Goal: Task Accomplishment & Management: Manage account settings

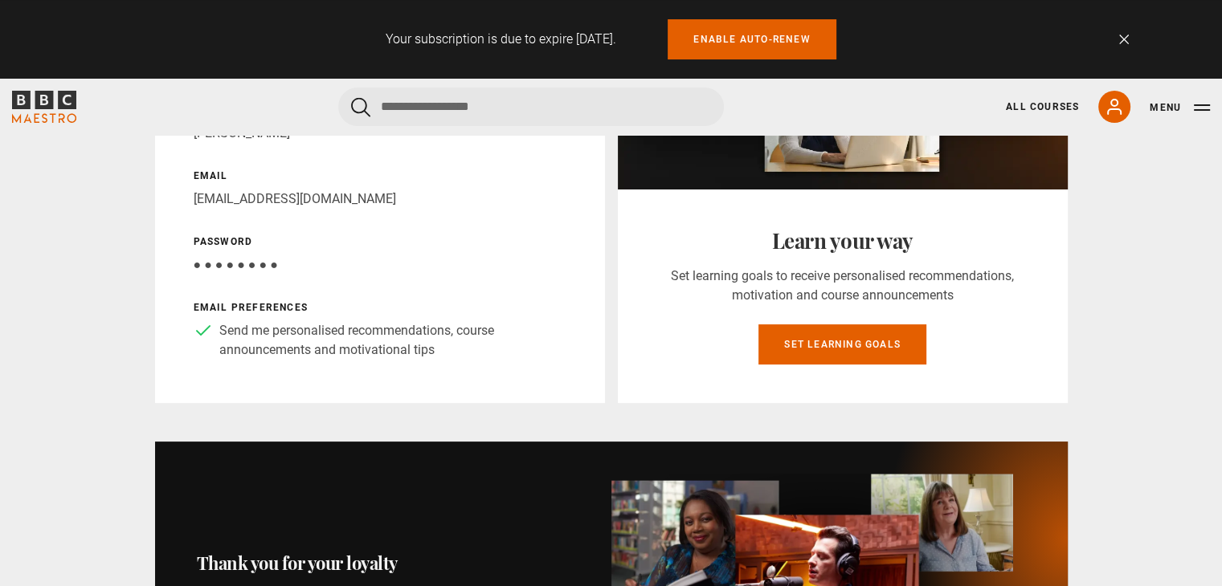
scroll to position [374, 0]
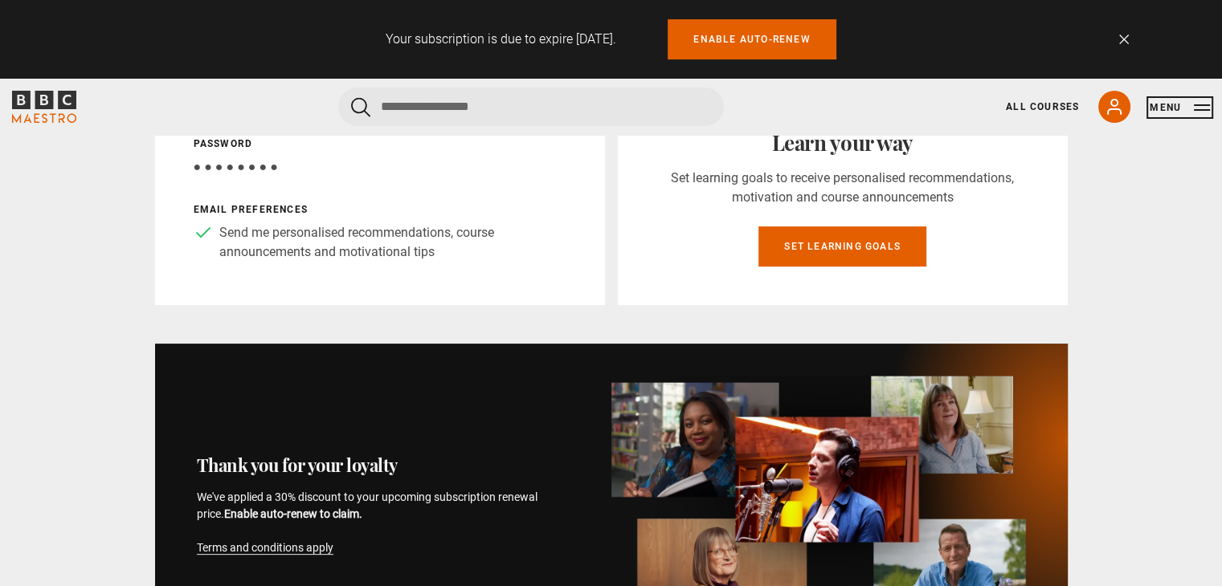
click at [1206, 112] on button "Menu" at bounding box center [1179, 108] width 60 height 16
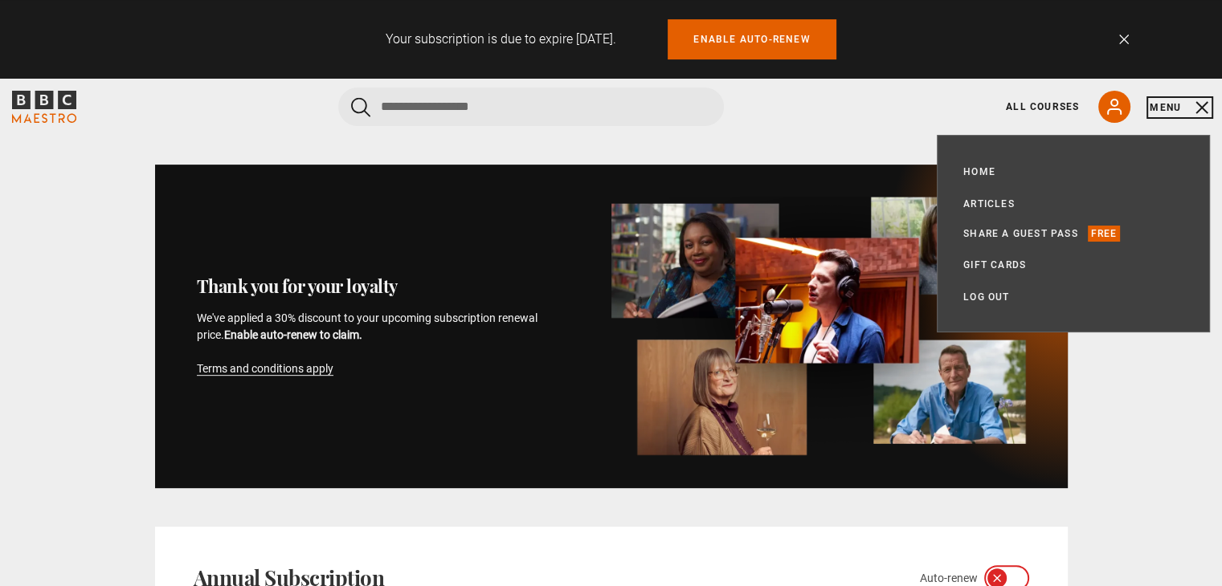
scroll to position [562, 0]
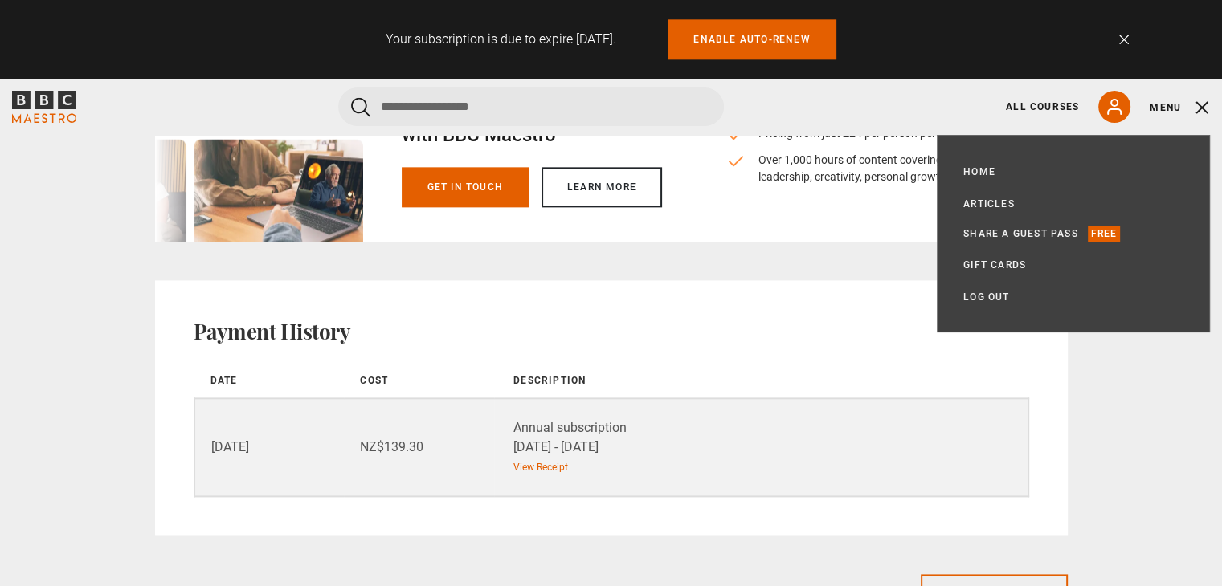
scroll to position [2061, 0]
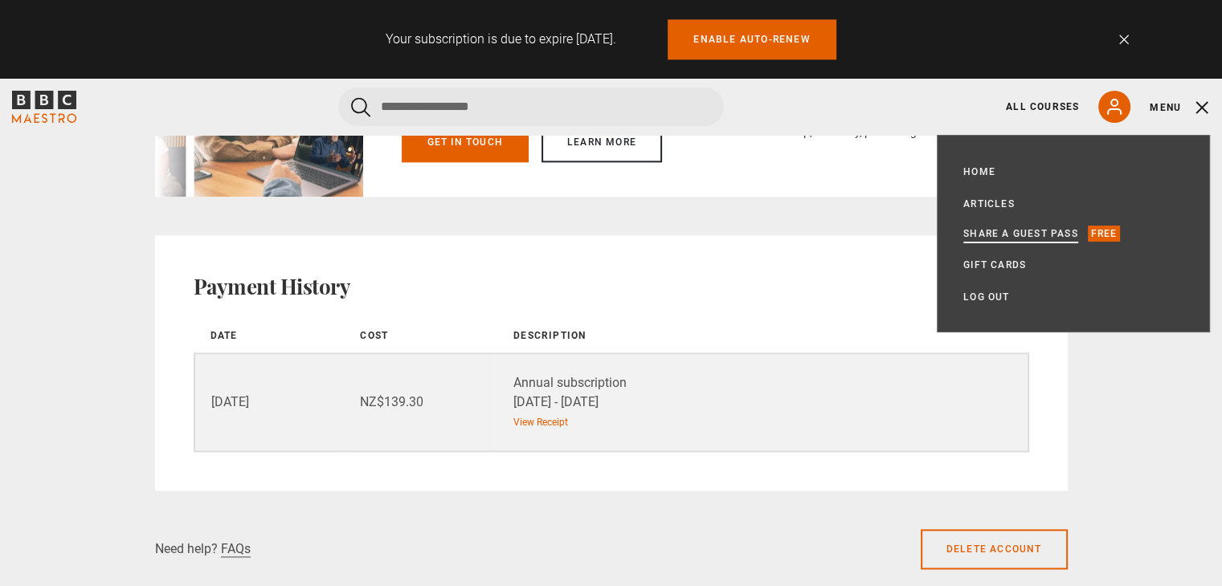
click at [1059, 234] on link "Share a guest pass" at bounding box center [1020, 234] width 115 height 16
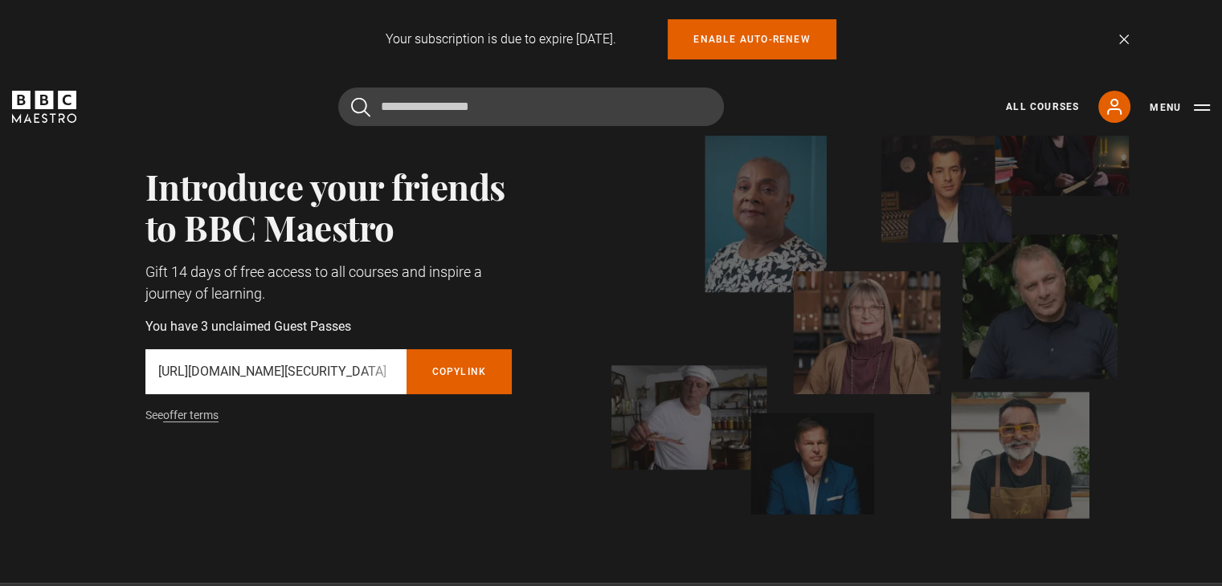
scroll to position [187, 0]
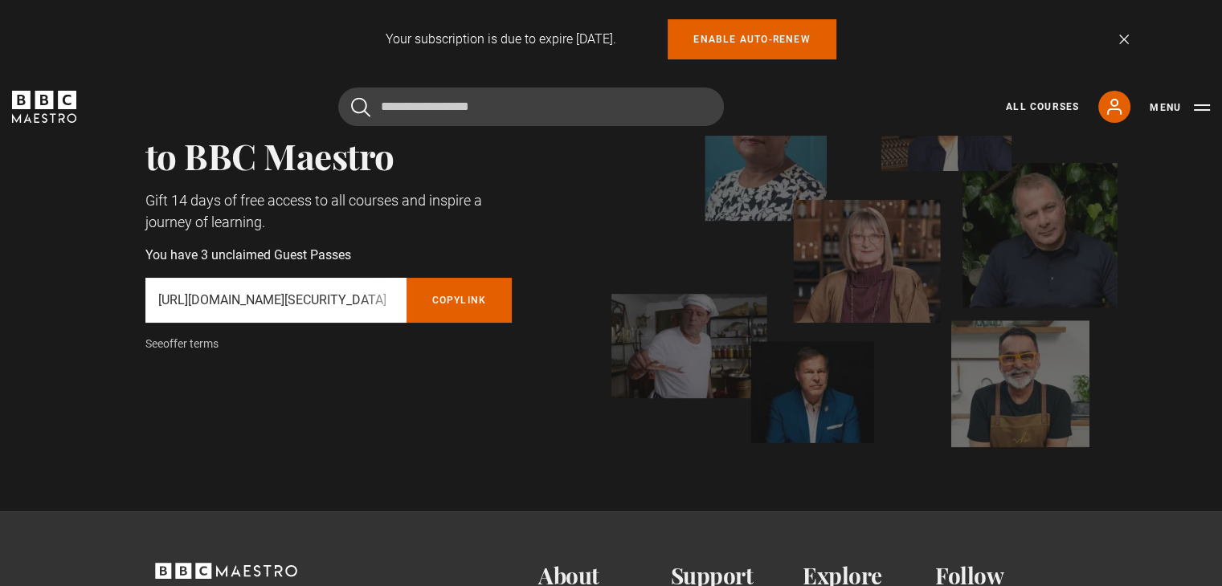
click at [186, 341] on link "offer terms" at bounding box center [190, 344] width 55 height 14
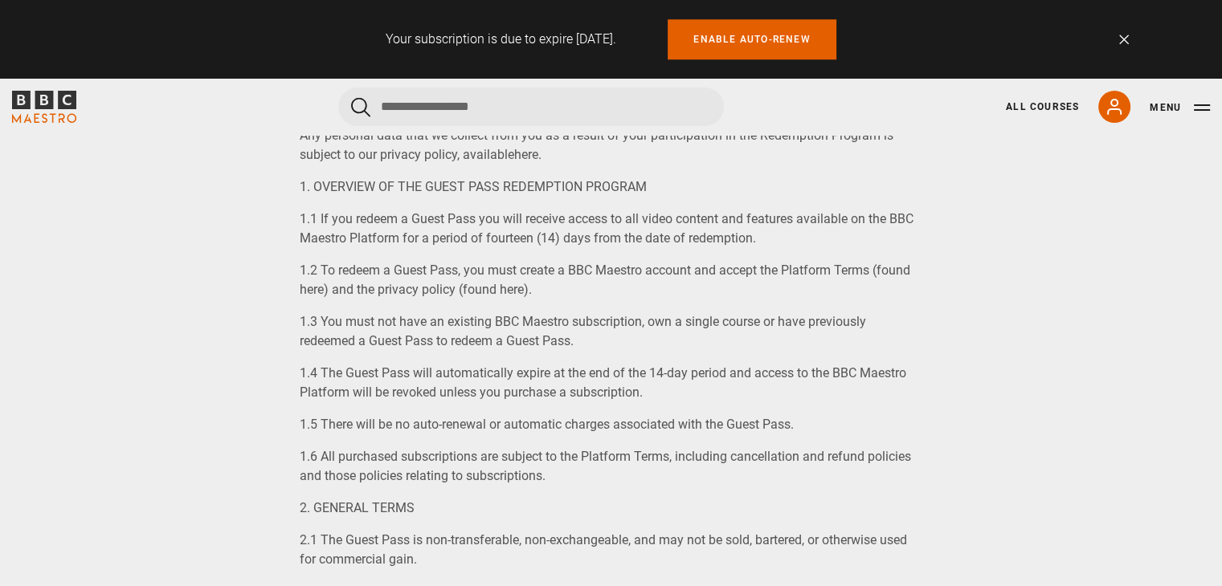
scroll to position [1472, 0]
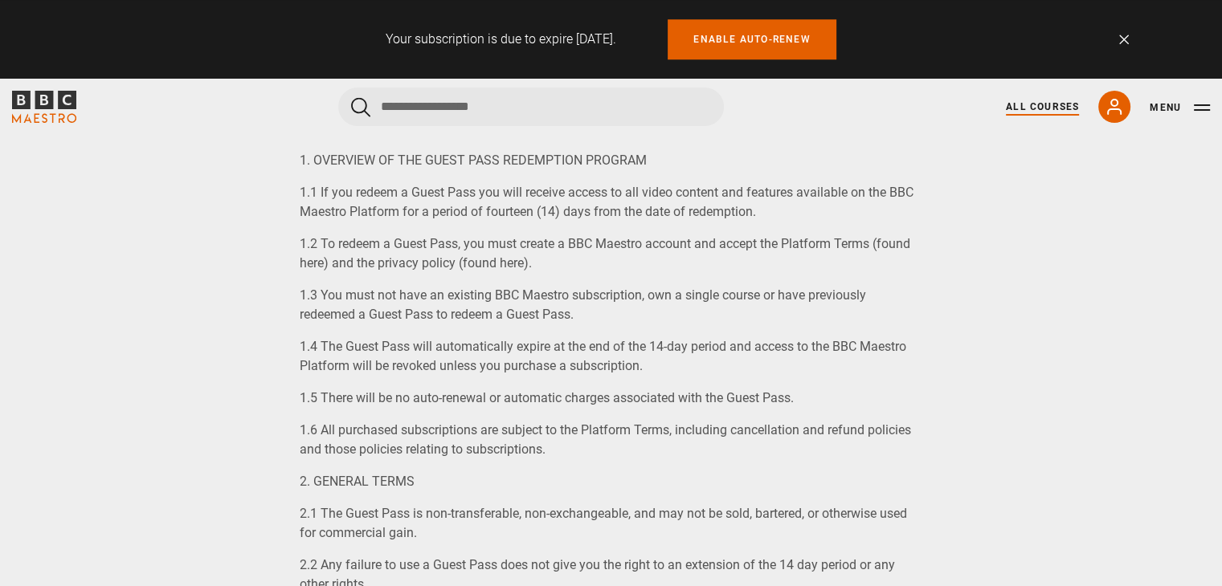
click at [1031, 109] on link "All Courses" at bounding box center [1042, 107] width 73 height 14
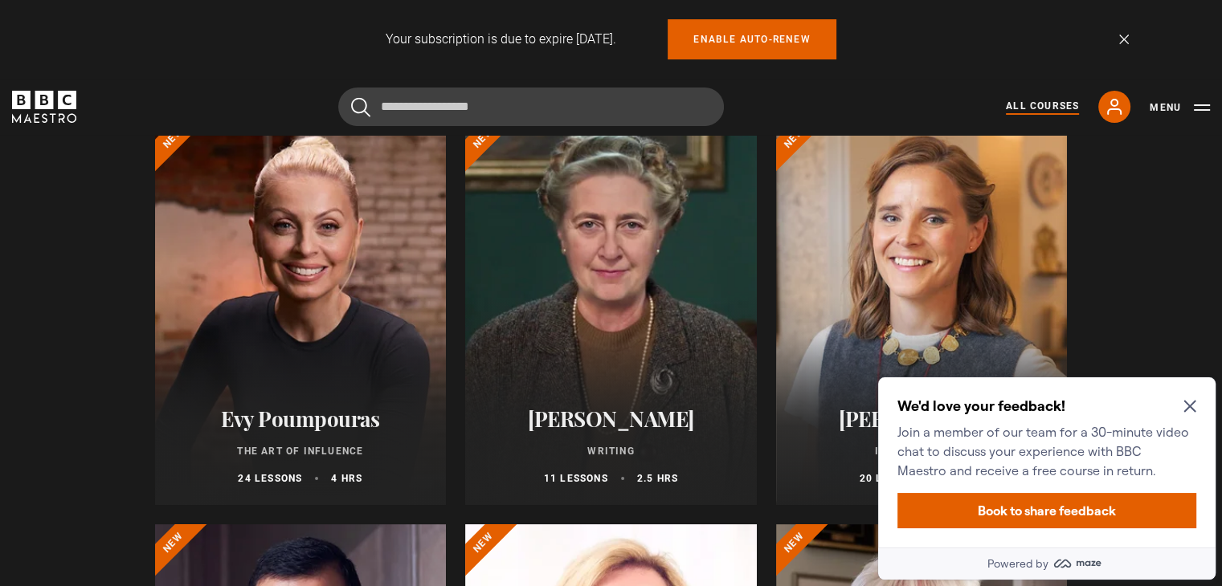
click at [288, 429] on h2 "Evy Poumpouras" at bounding box center [300, 418] width 253 height 25
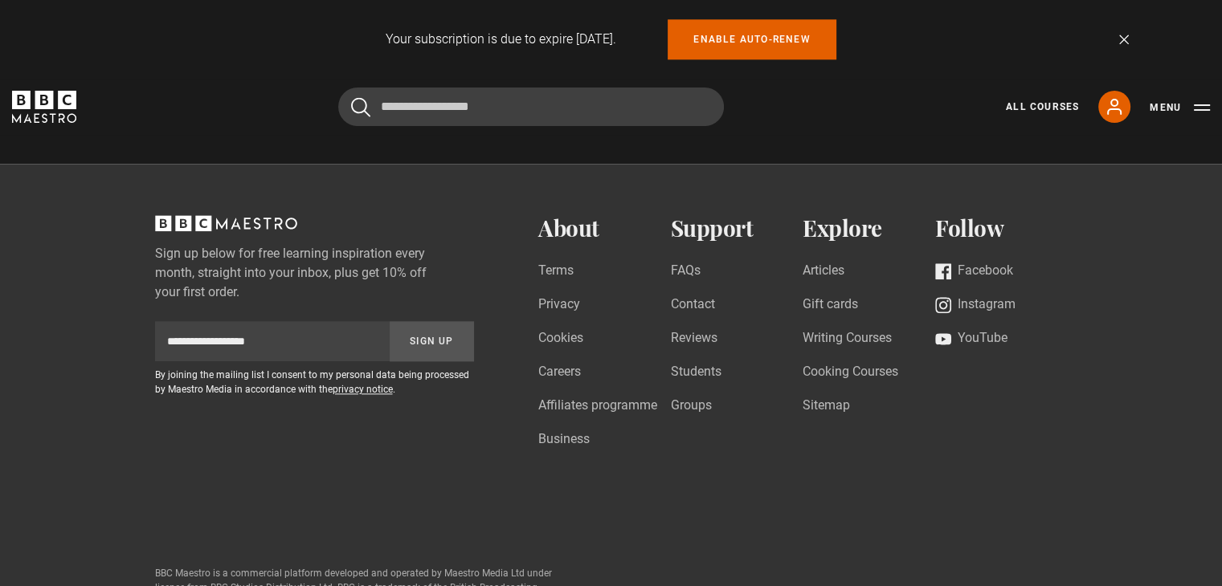
scroll to position [1863, 0]
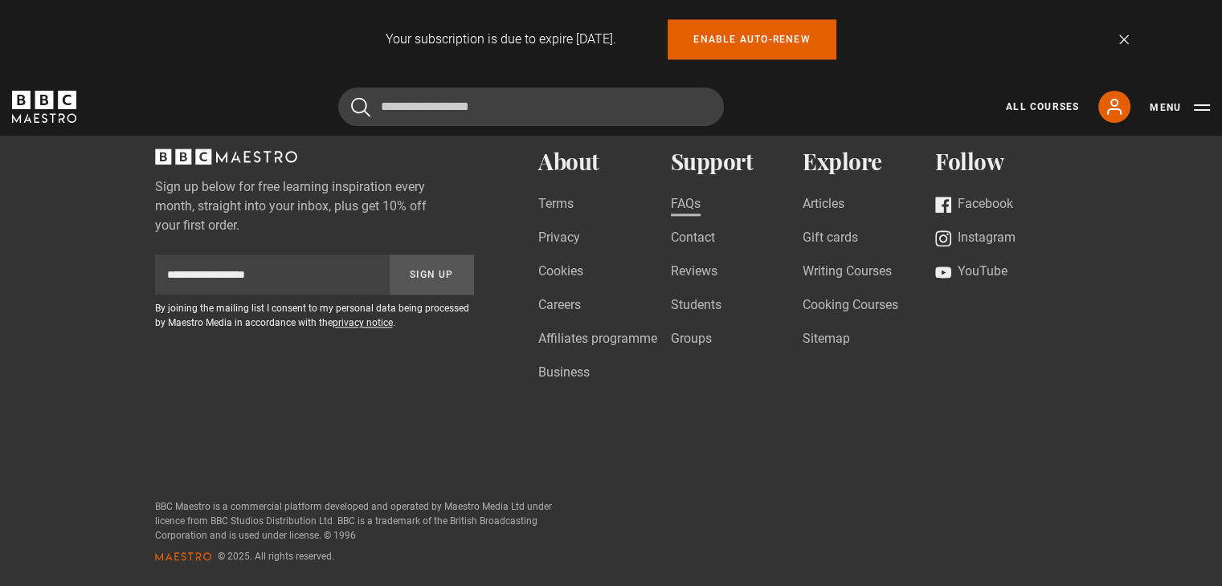
click at [684, 210] on link "FAQs" at bounding box center [686, 205] width 30 height 22
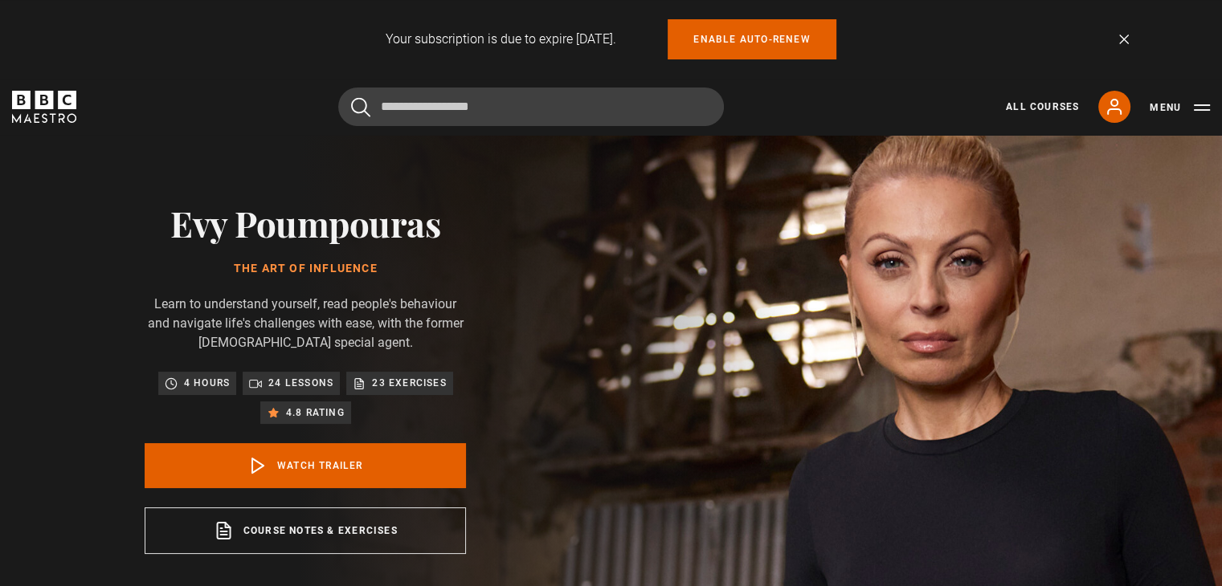
scroll to position [0, 0]
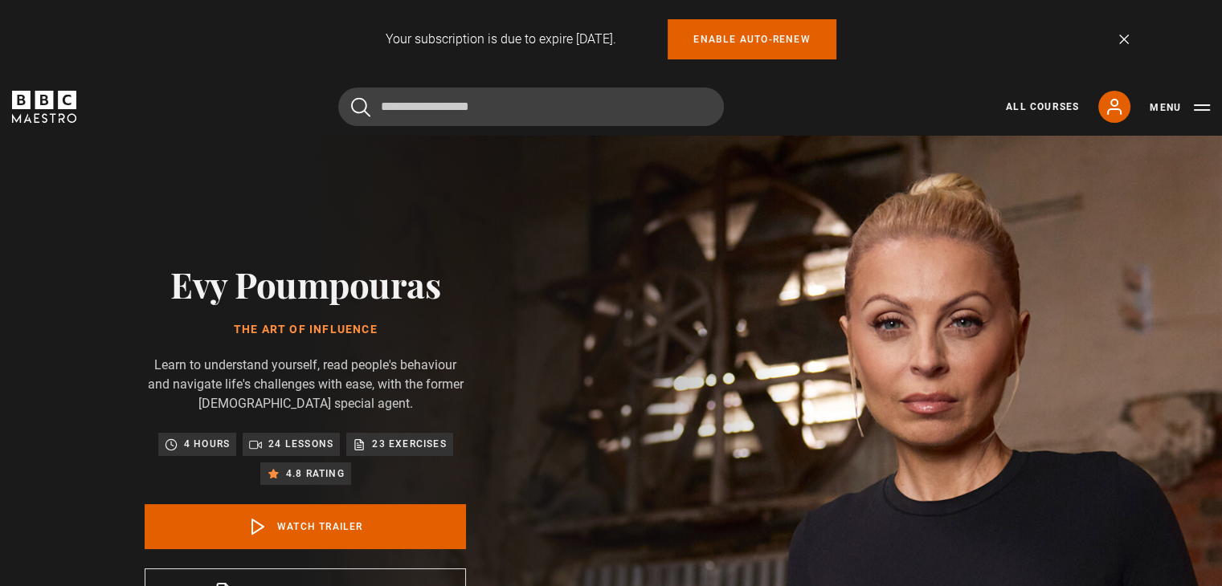
click at [1127, 37] on link "Dismiss" at bounding box center [1124, 40] width 10 height 10
click at [1121, 37] on link "Dismiss" at bounding box center [1124, 40] width 10 height 10
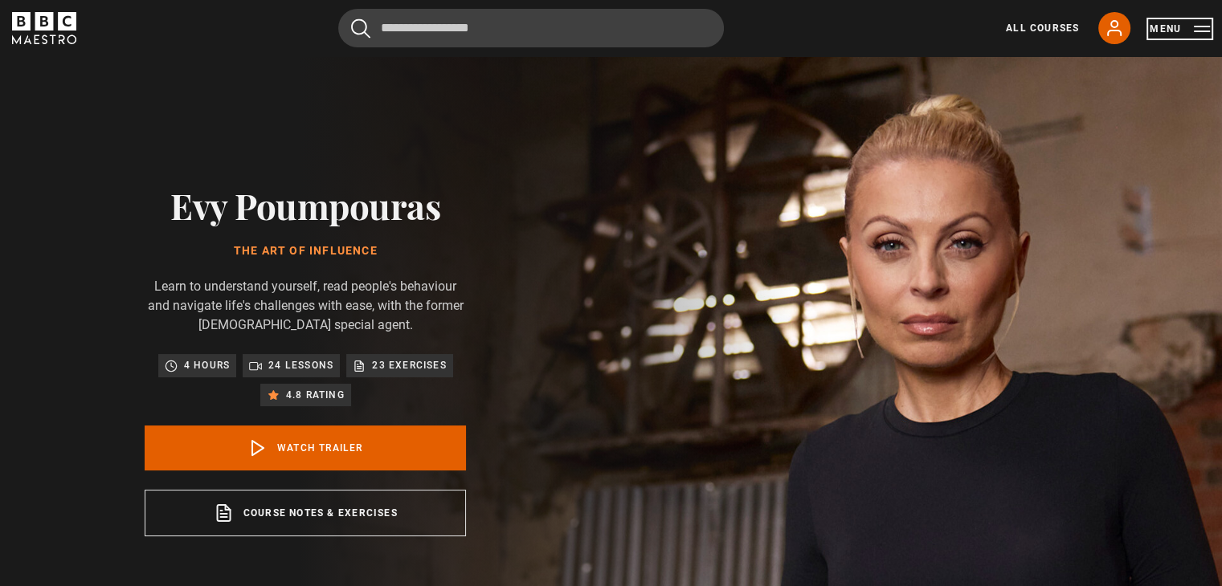
click at [1195, 30] on button "Menu" at bounding box center [1179, 29] width 60 height 16
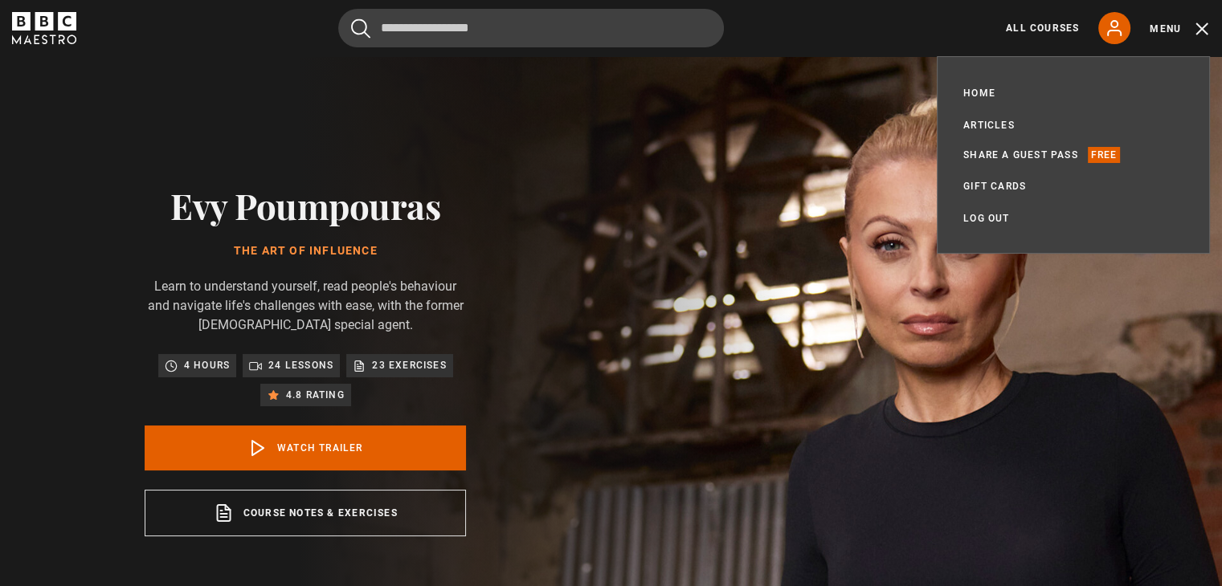
click at [1195, 290] on img at bounding box center [667, 360] width 1222 height 609
click at [1115, 322] on img at bounding box center [667, 360] width 1222 height 609
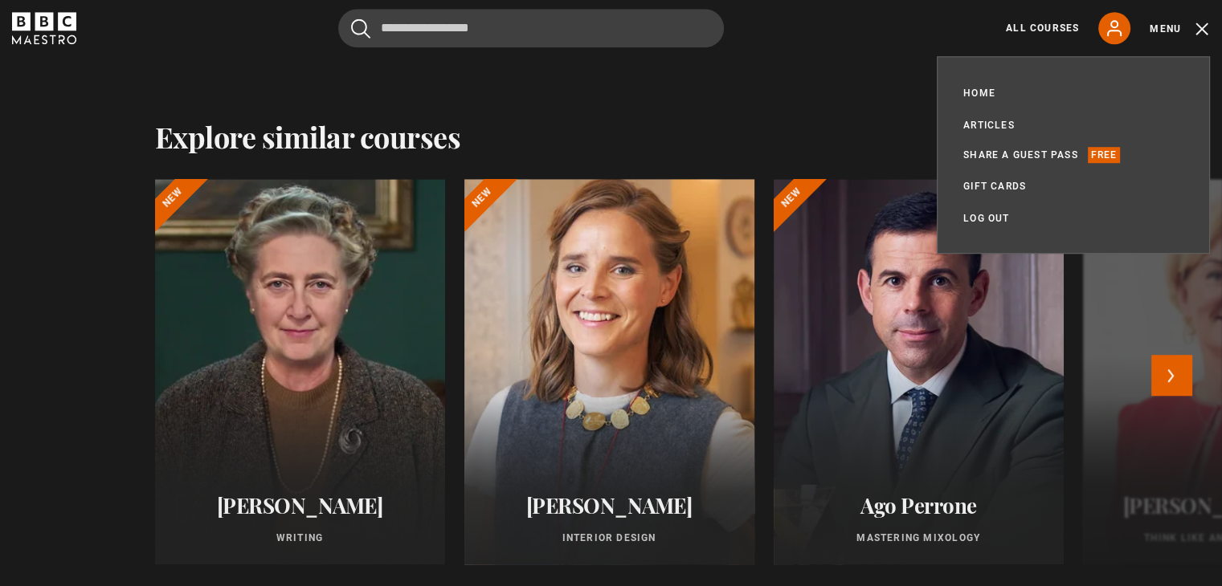
scroll to position [1338, 0]
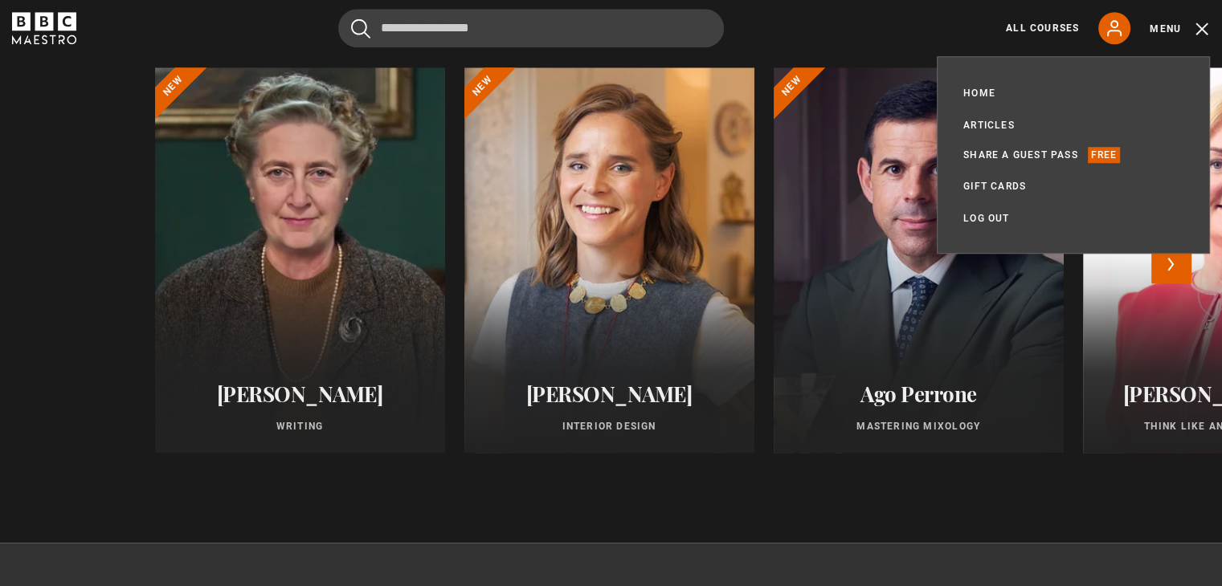
click at [926, 394] on h2 "Ago Perrone" at bounding box center [918, 393] width 251 height 25
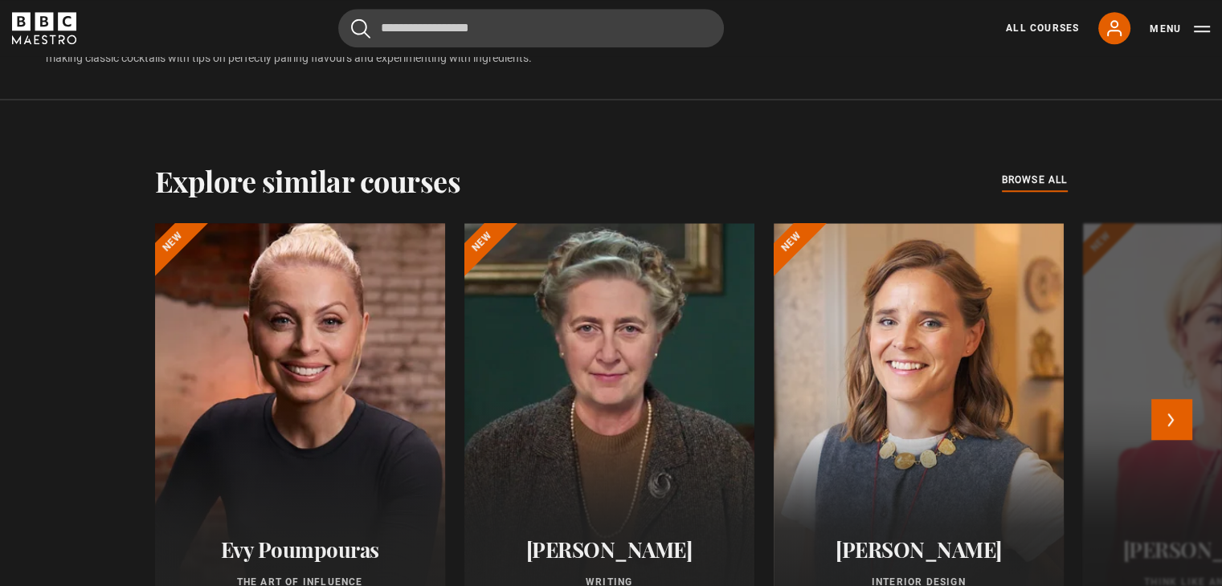
scroll to position [1499, 0]
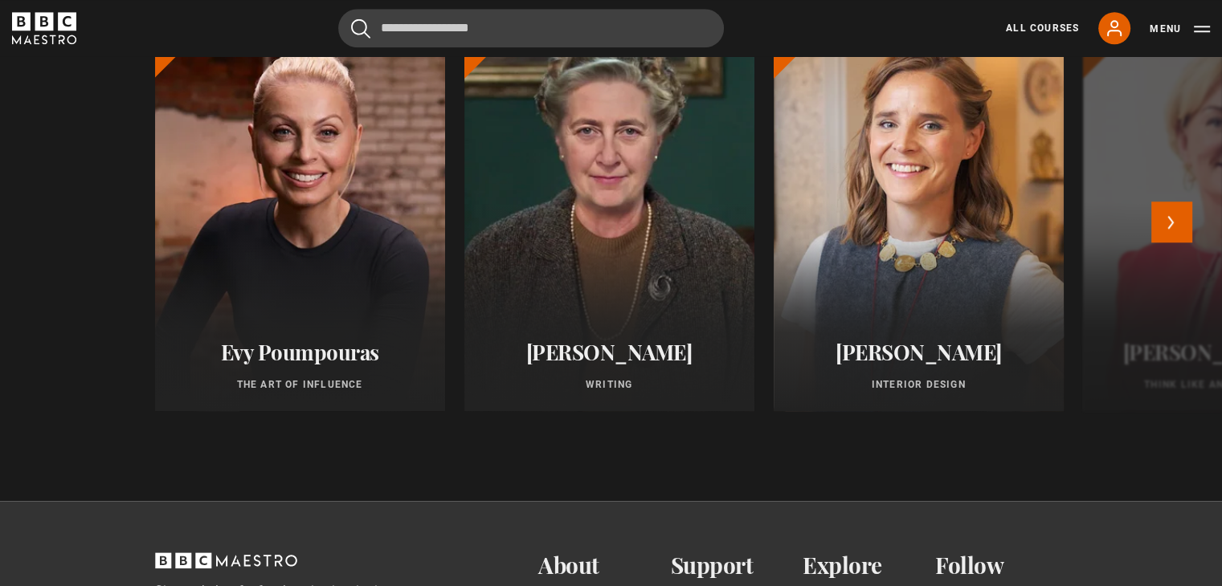
click at [550, 348] on h2 "[PERSON_NAME]" at bounding box center [608, 352] width 251 height 25
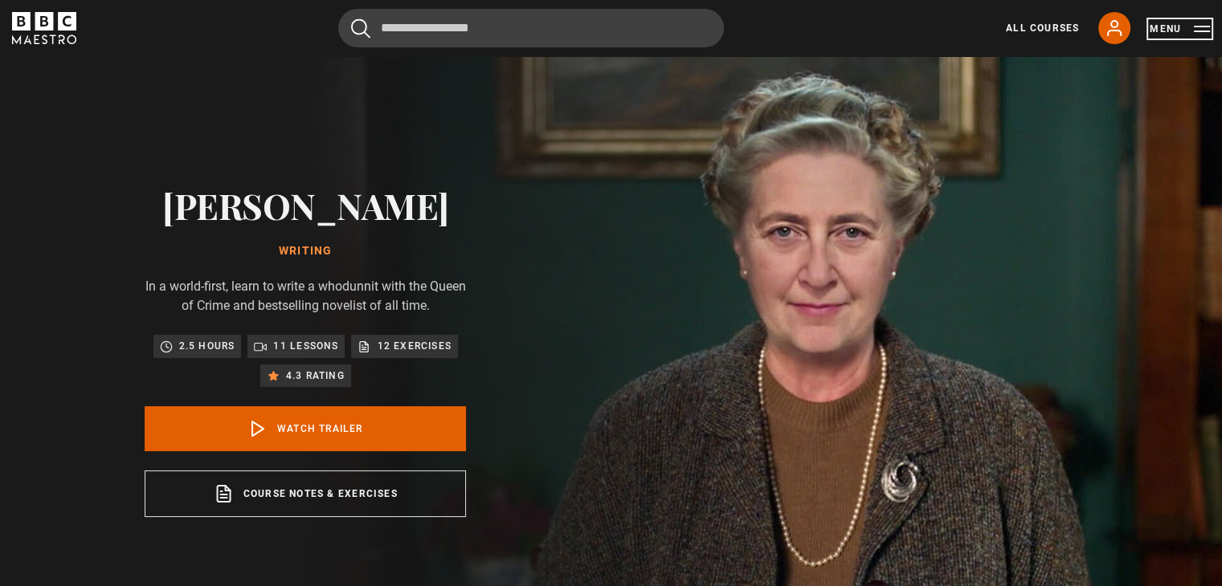
click at [1202, 28] on button "Menu" at bounding box center [1179, 29] width 60 height 16
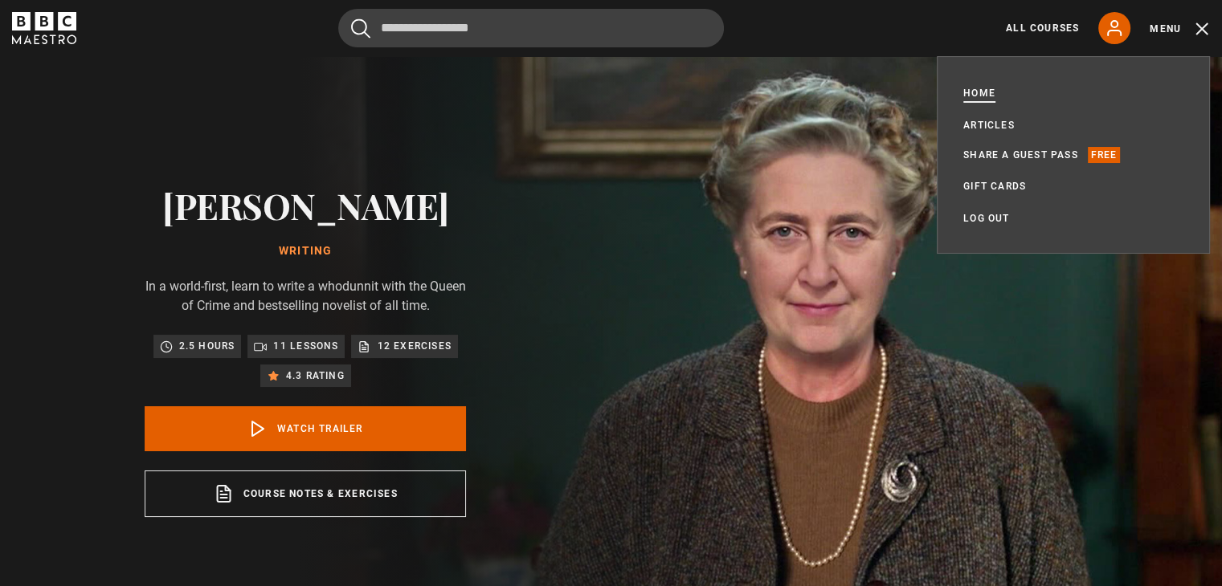
click at [986, 96] on link "Home" at bounding box center [979, 93] width 32 height 16
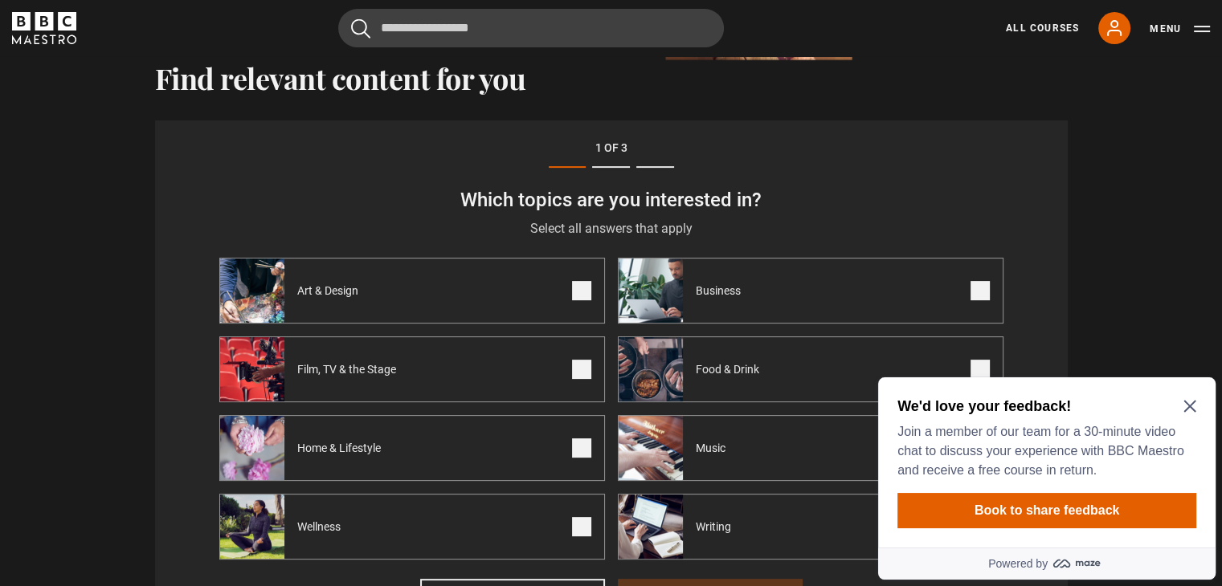
click at [1196, 405] on div "We'd love your feedback! Join a member of our team for a 30-minute video chat t…" at bounding box center [1046, 462] width 337 height 170
click at [1186, 405] on icon "Close Maze Prompt" at bounding box center [1189, 406] width 13 height 13
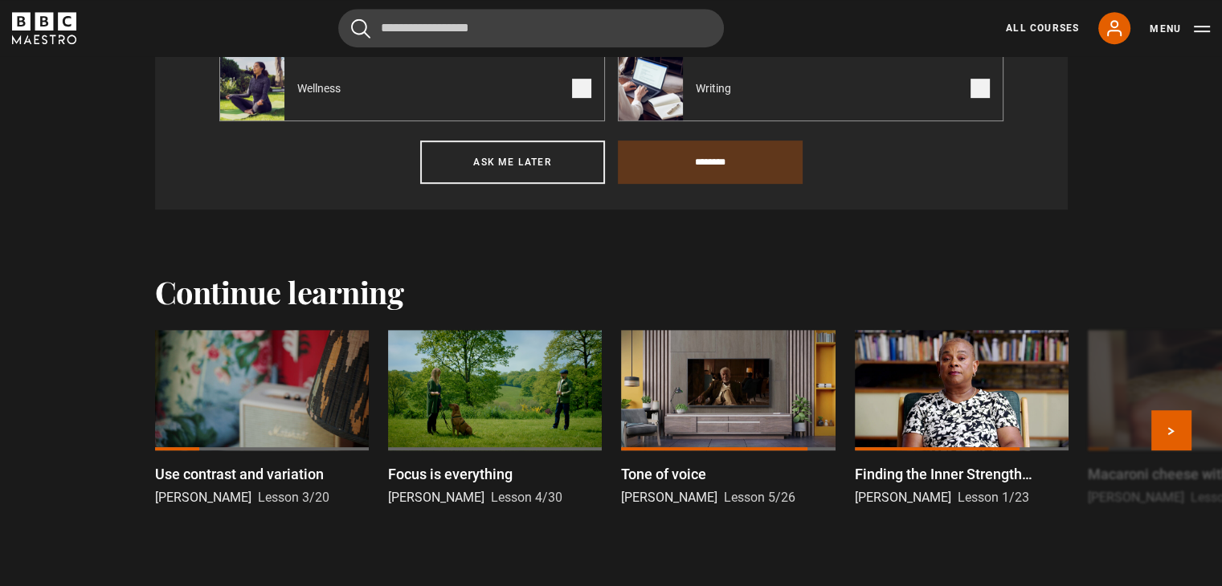
scroll to position [699, 0]
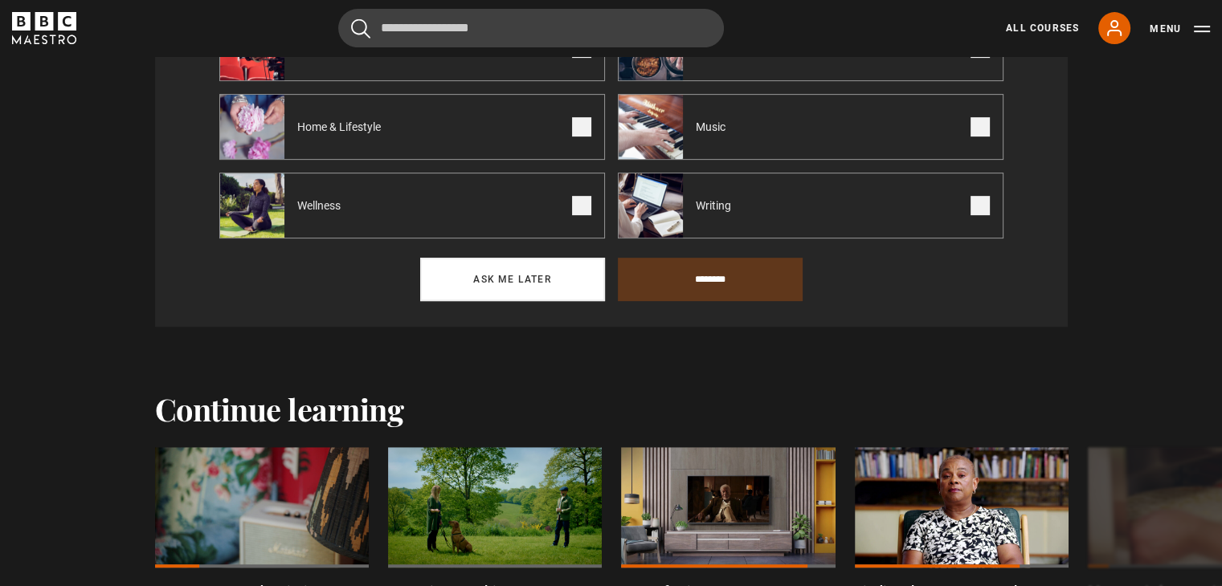
click at [555, 268] on button "Ask me later" at bounding box center [512, 279] width 185 height 43
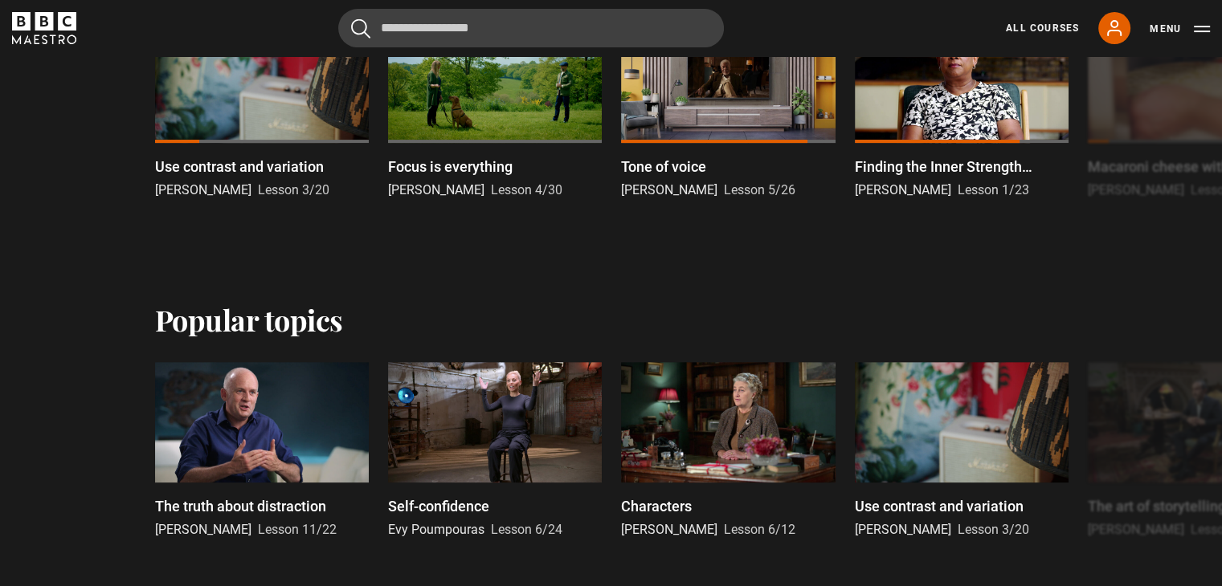
scroll to position [508, 0]
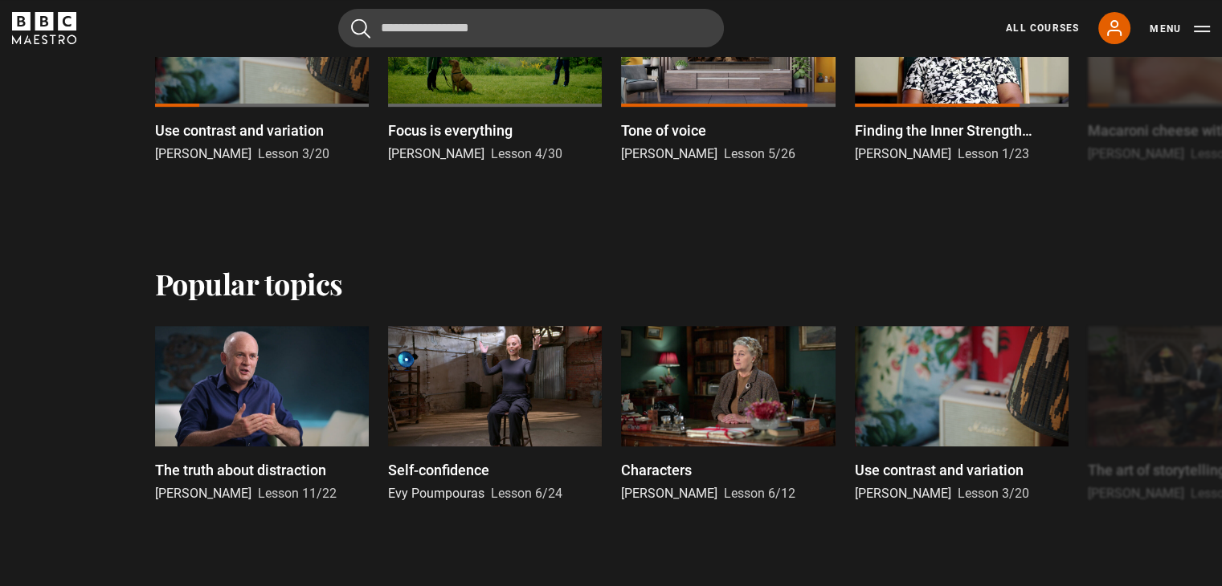
click at [228, 287] on h2 "Popular topics" at bounding box center [249, 284] width 188 height 34
click at [1175, 419] on button "Next" at bounding box center [1171, 418] width 40 height 40
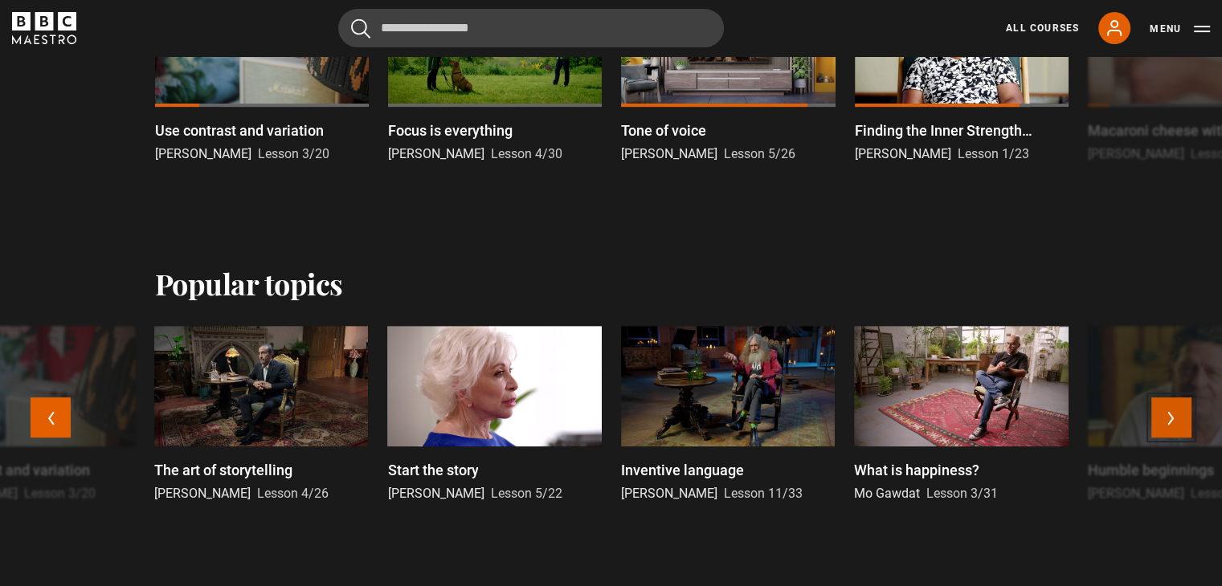
click at [1176, 418] on button "Next" at bounding box center [1171, 418] width 40 height 40
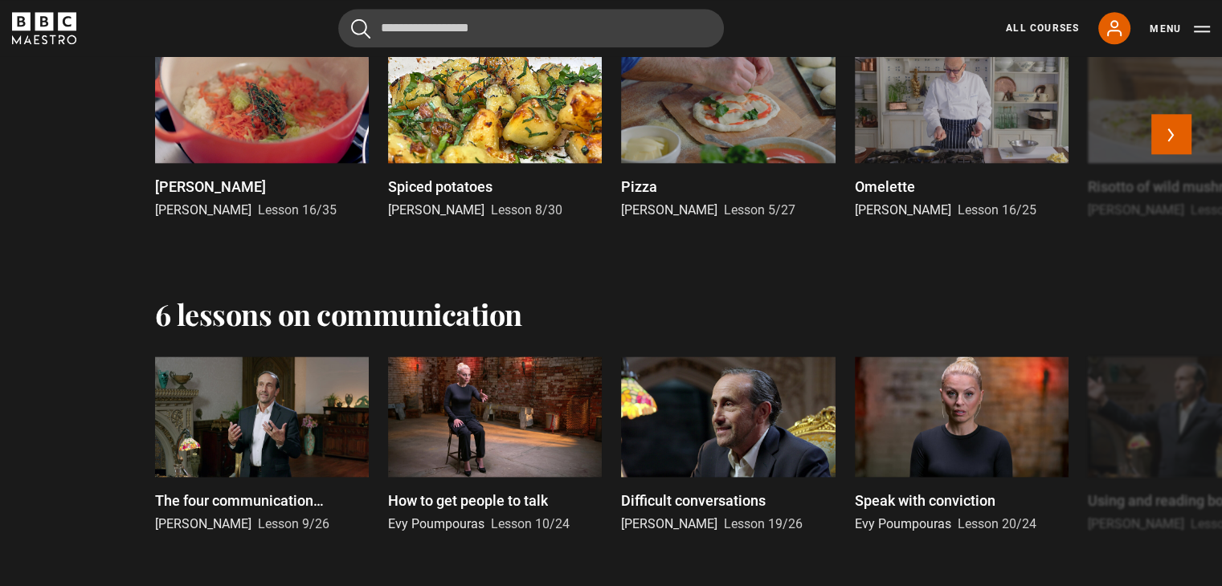
scroll to position [1954, 0]
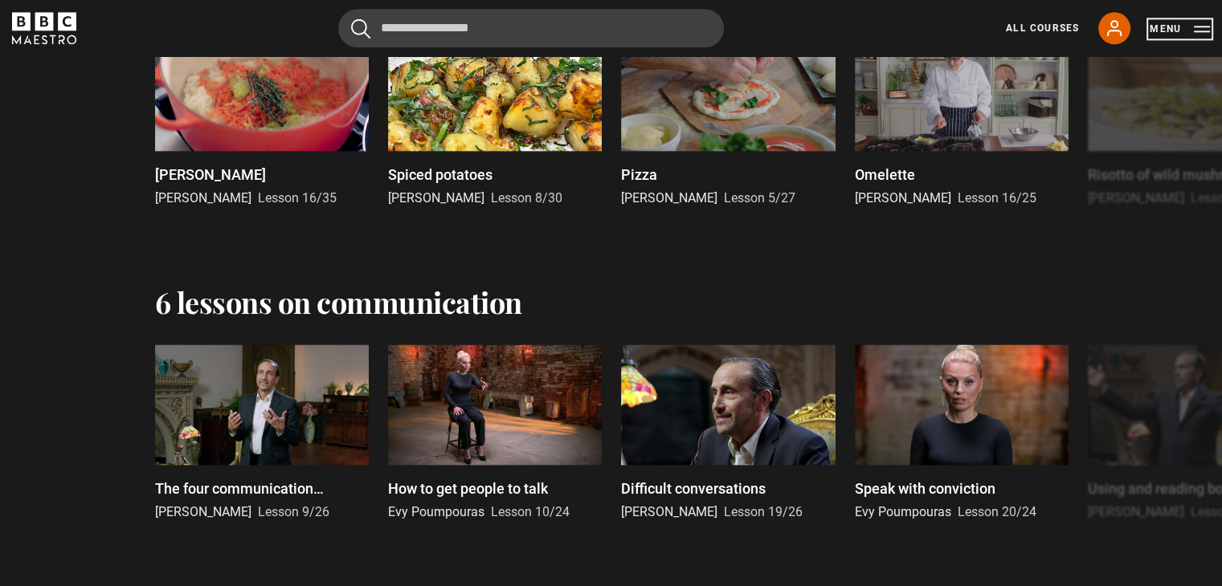
click at [1203, 31] on button "Menu" at bounding box center [1179, 29] width 60 height 16
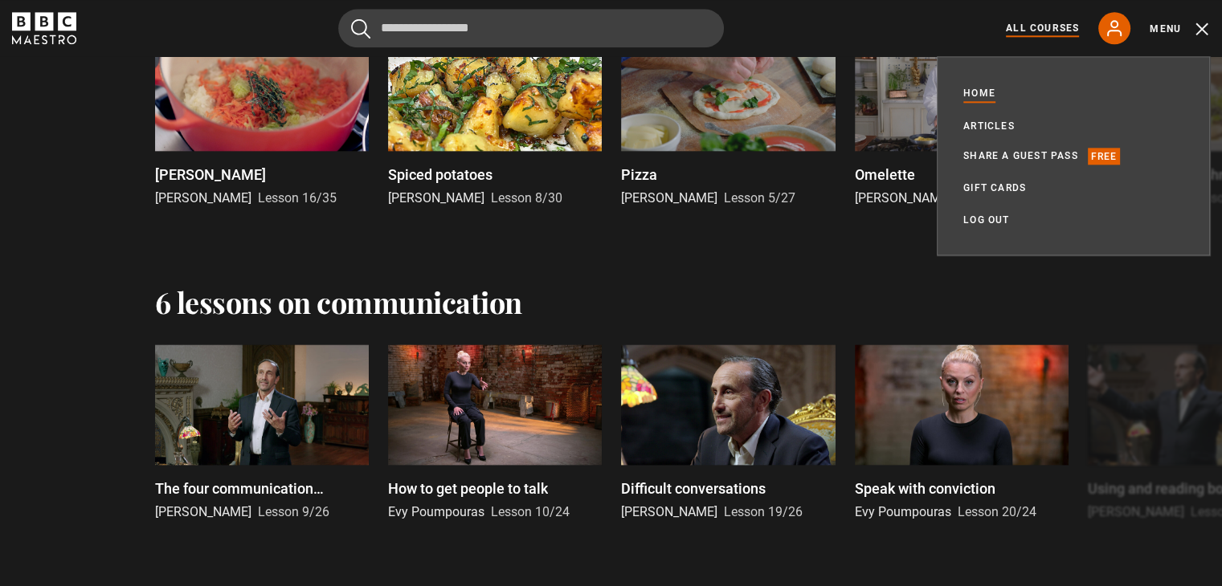
click at [1018, 22] on link "All Courses" at bounding box center [1042, 28] width 73 height 14
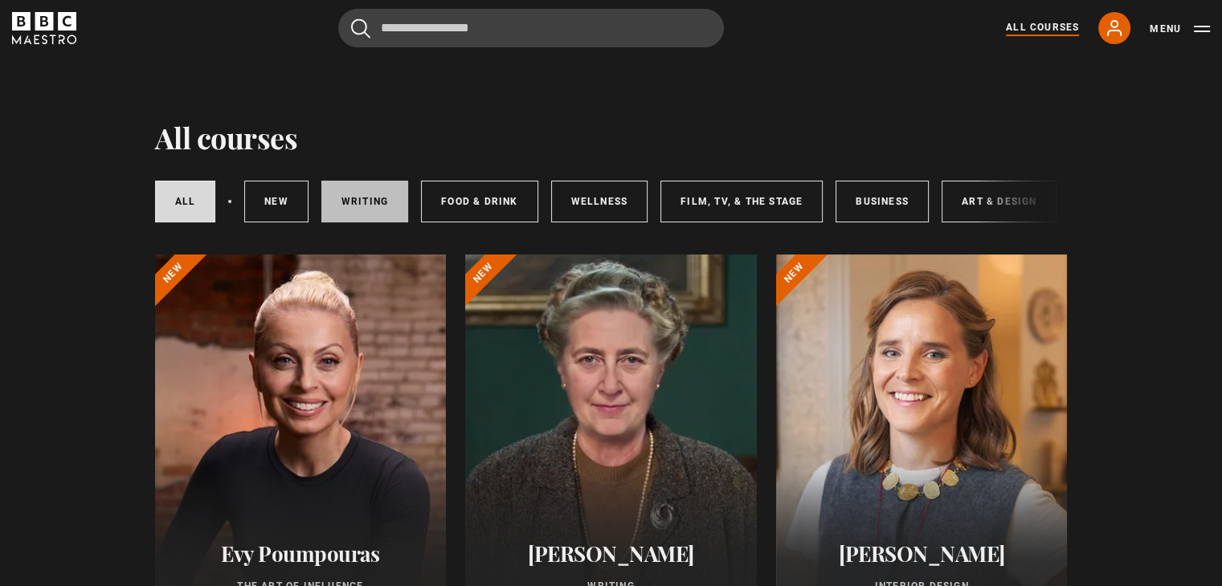
click at [373, 202] on link "Writing" at bounding box center [364, 202] width 87 height 42
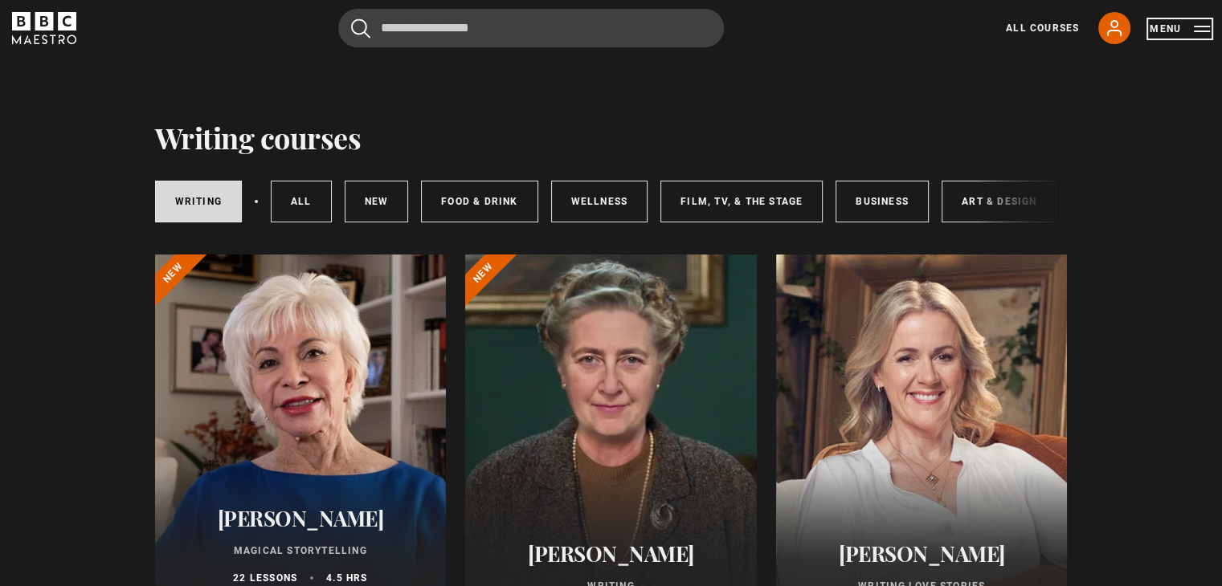
click at [1163, 33] on button "Menu" at bounding box center [1179, 29] width 60 height 16
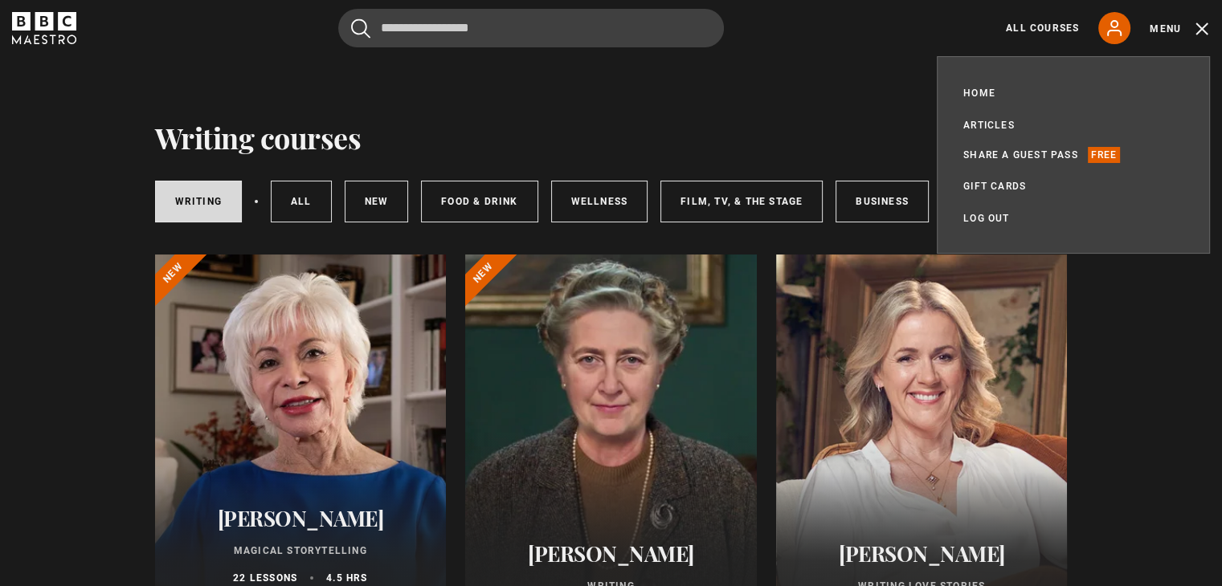
click at [29, 23] on icon "BBC Maestro" at bounding box center [21, 21] width 18 height 18
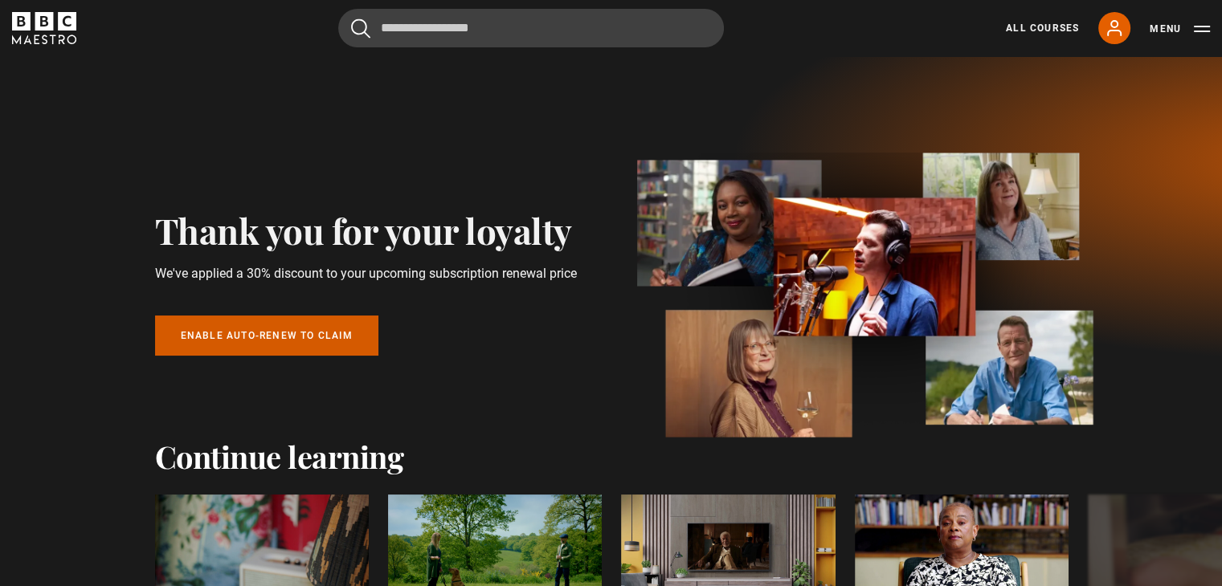
click at [235, 337] on link "Enable auto-renew to claim" at bounding box center [266, 336] width 223 height 40
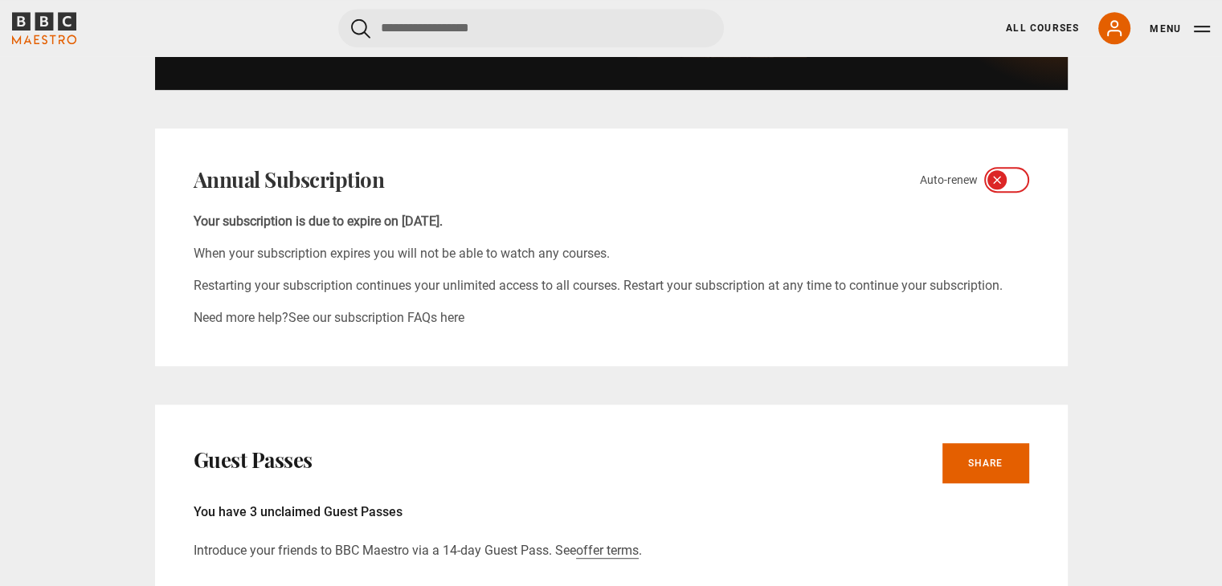
click at [1010, 177] on icon at bounding box center [1016, 179] width 13 height 13
click at [1193, 30] on button "Menu" at bounding box center [1179, 29] width 60 height 16
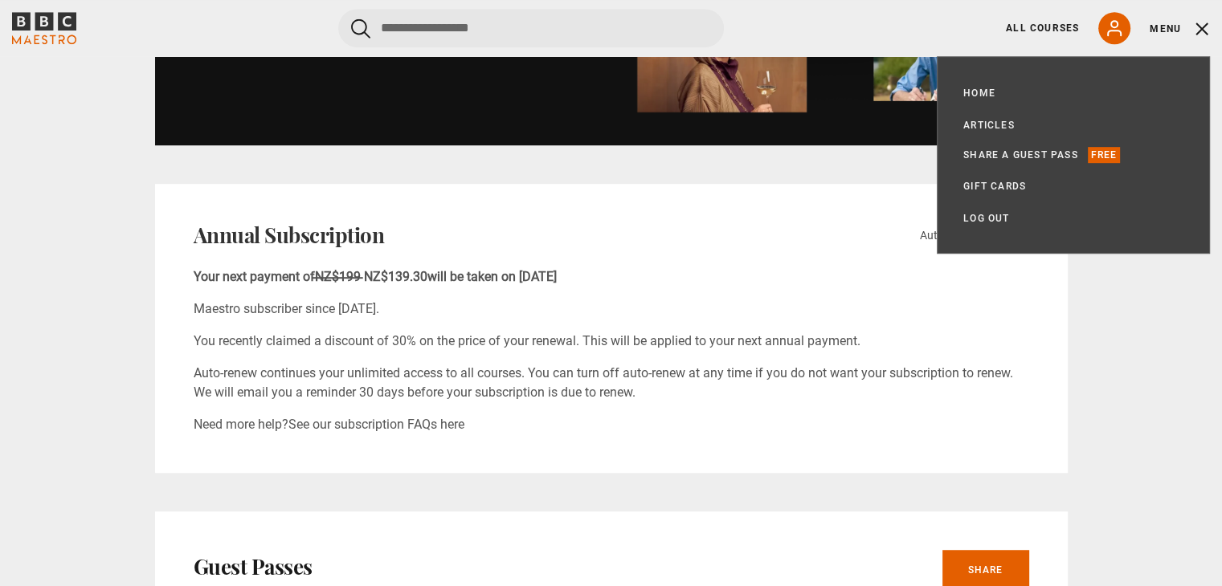
click at [1042, 410] on div "Annual Subscription Auto-renew Your next payment of NZ$199 NZ$139.30 will be ta…" at bounding box center [611, 328] width 912 height 289
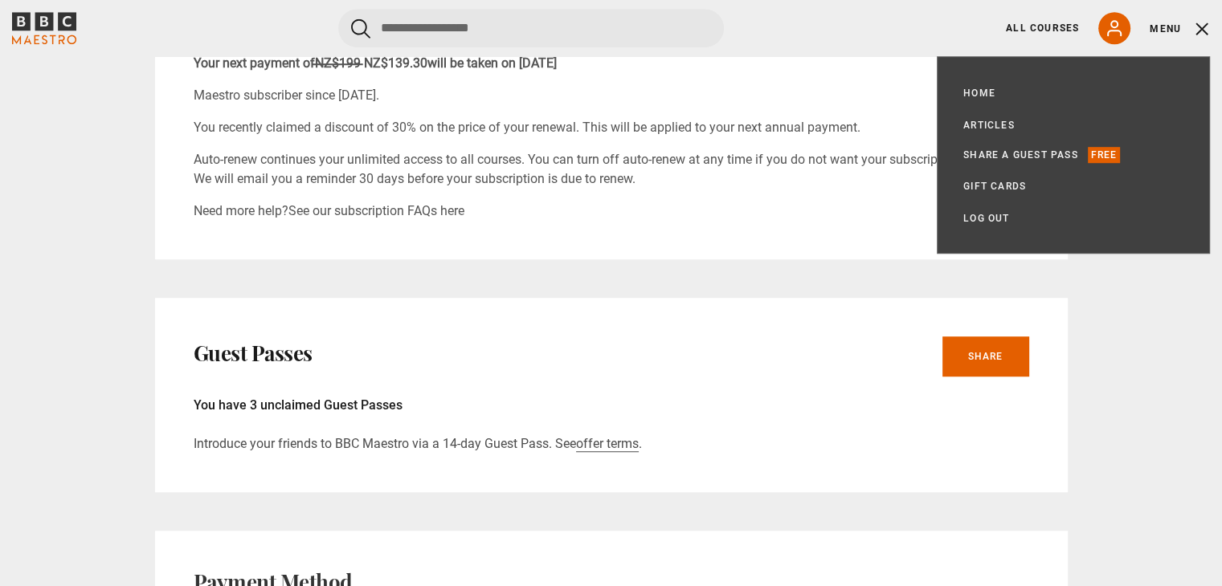
scroll to position [926, 0]
